Goal: Task Accomplishment & Management: Use online tool/utility

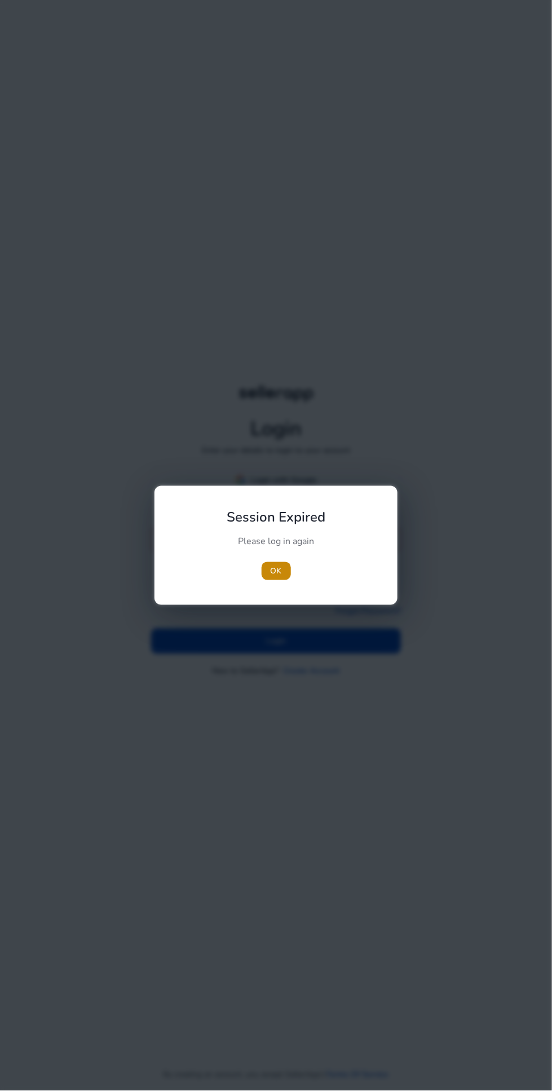
click at [381, 871] on div at bounding box center [276, 545] width 552 height 1091
click at [274, 570] on span "OK" at bounding box center [276, 571] width 11 height 12
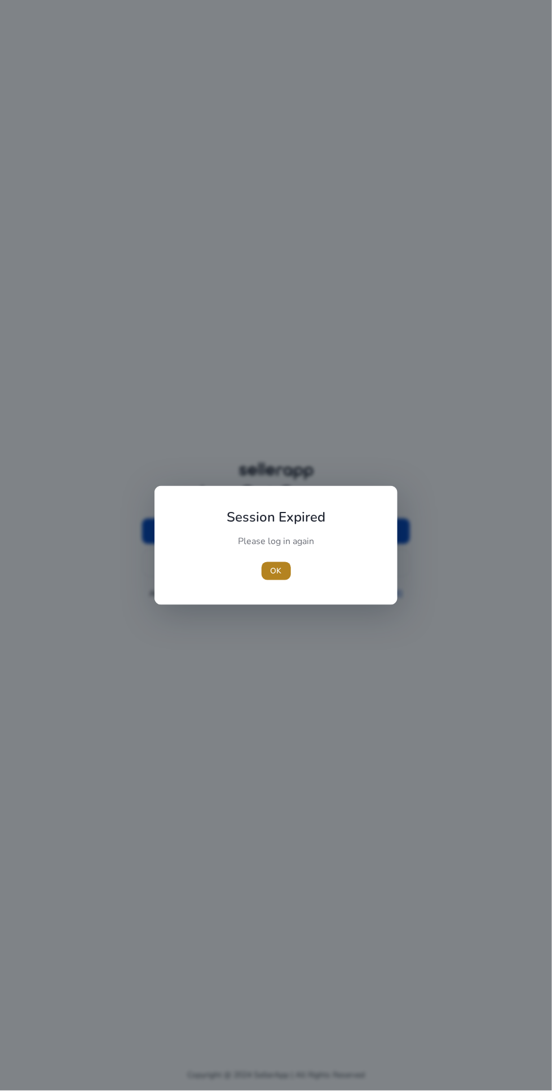
click at [287, 575] on span "button" at bounding box center [276, 570] width 29 height 27
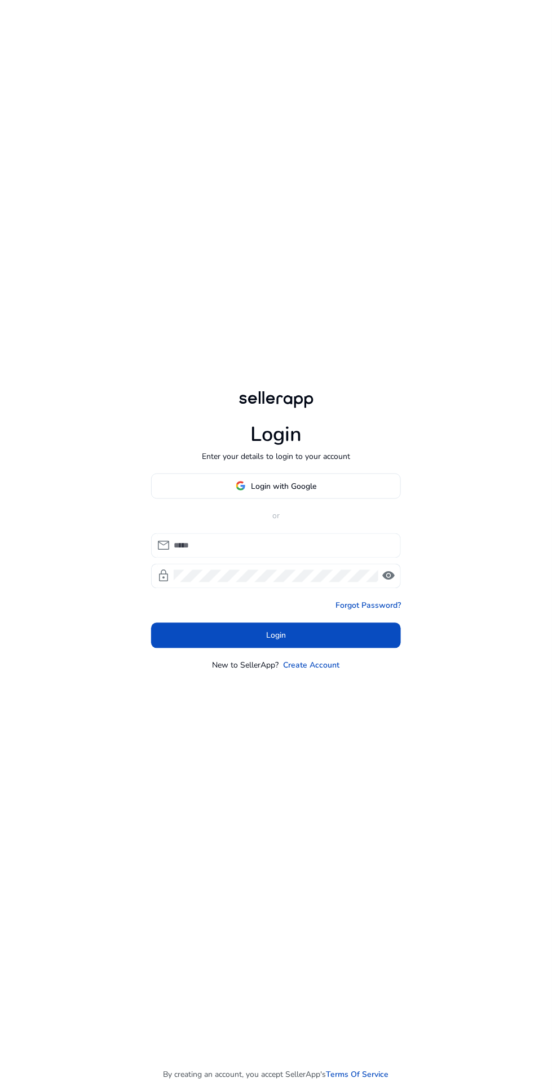
click at [299, 552] on input at bounding box center [283, 545] width 218 height 12
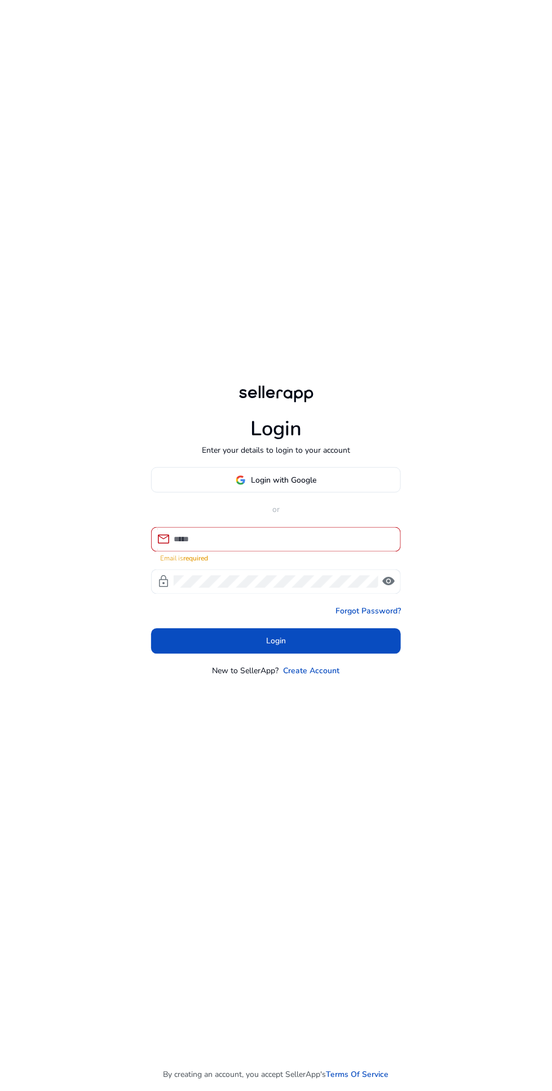
type input "**********"
click button "Login" at bounding box center [276, 640] width 250 height 25
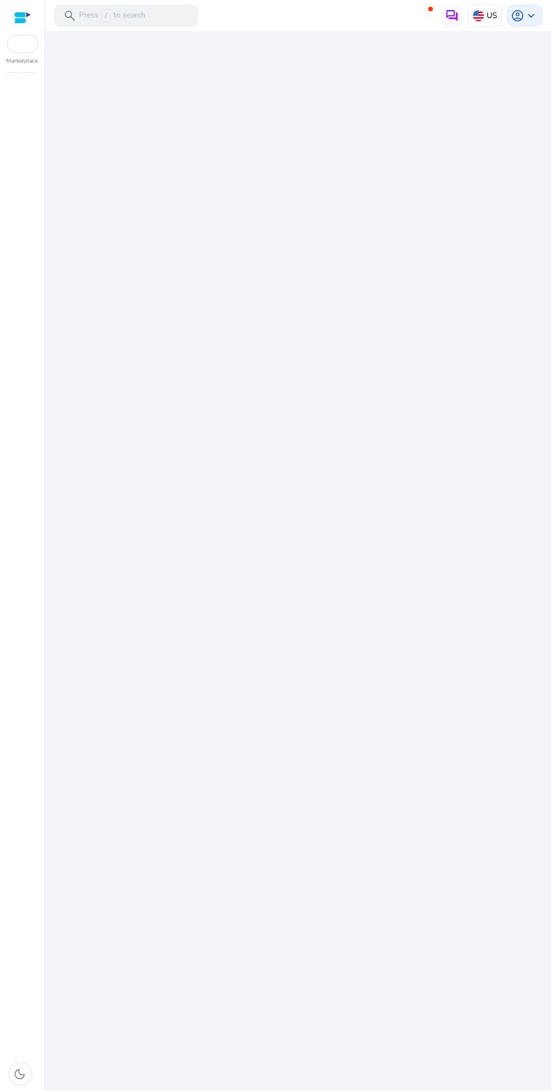
click at [305, 605] on div "We are getting things ready for you..." at bounding box center [299, 561] width 498 height 1060
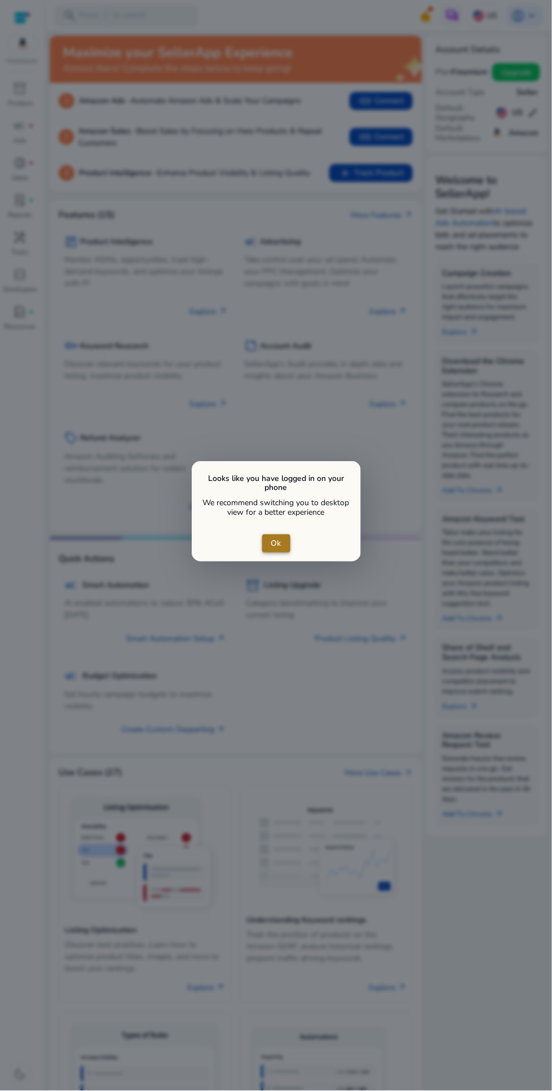
click at [277, 556] on span "close dialog" at bounding box center [276, 543] width 28 height 27
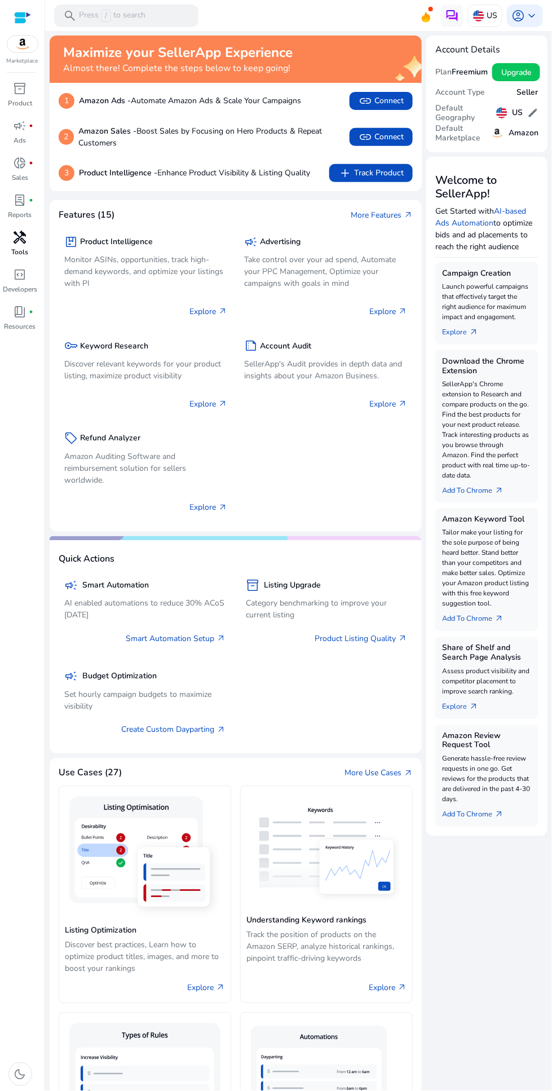
click at [18, 241] on span "handyman" at bounding box center [21, 238] width 14 height 14
